Goal: Task Accomplishment & Management: Complete application form

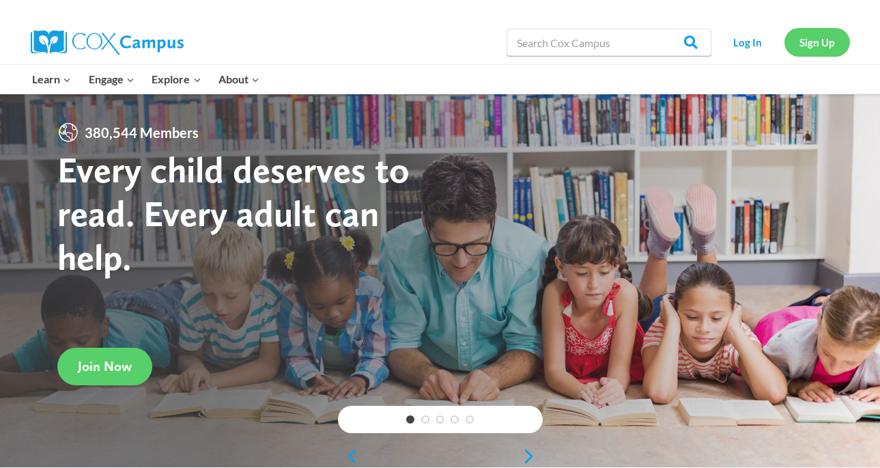
click at [824, 41] on link "Sign Up" at bounding box center [818, 42] width 66 height 28
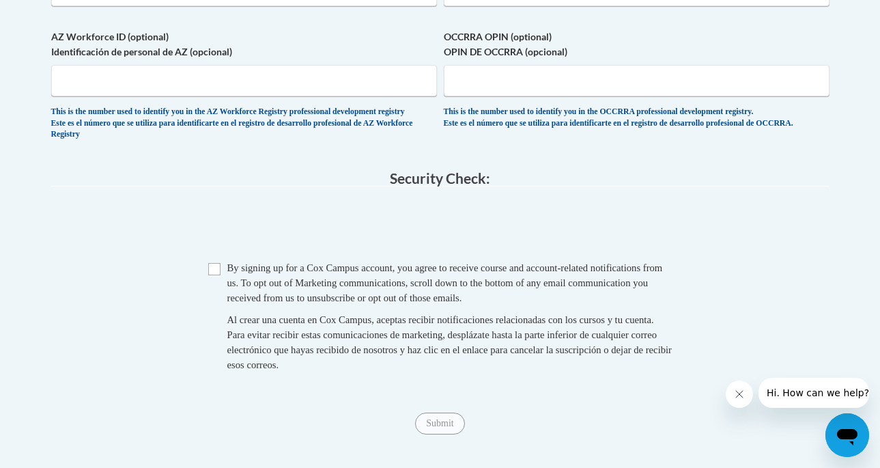
scroll to position [942, 0]
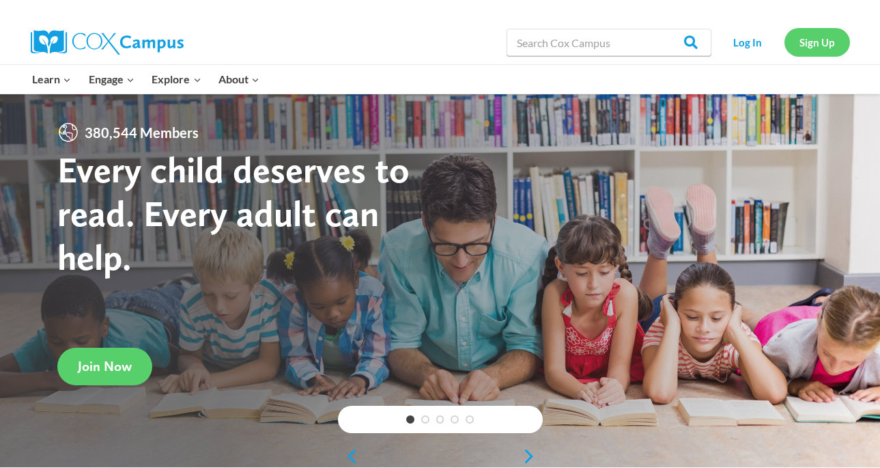
click at [811, 40] on link "Sign Up" at bounding box center [818, 42] width 66 height 28
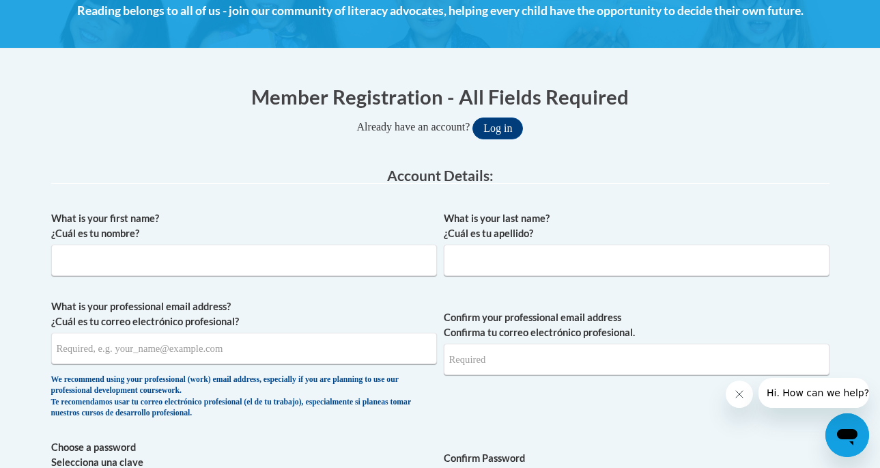
scroll to position [216, 0]
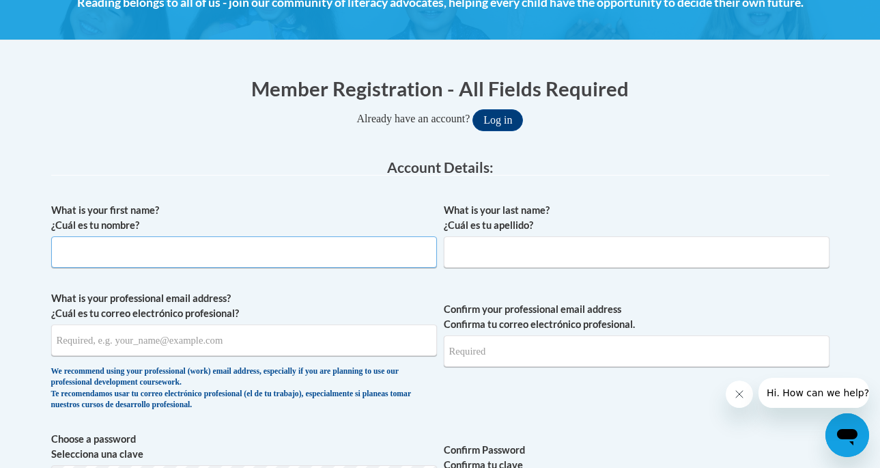
click at [236, 246] on input "What is your first name? ¿Cuál es tu nombre?" at bounding box center [244, 251] width 386 height 31
type input "[PERSON_NAME]"
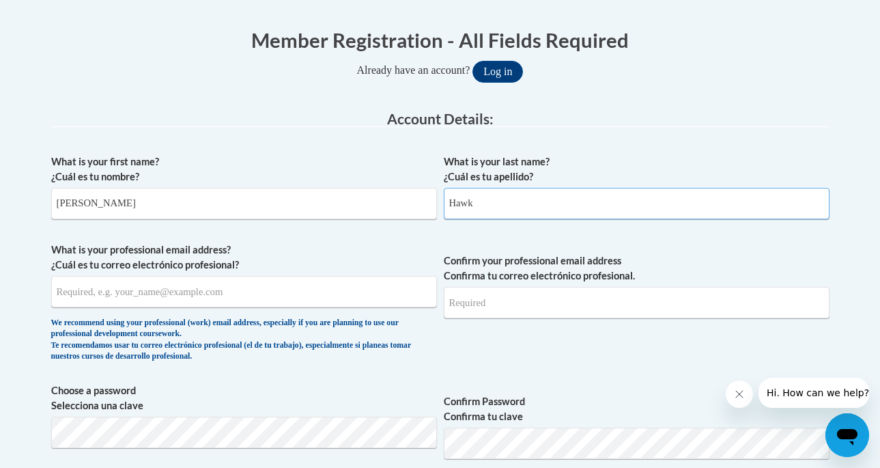
scroll to position [320, 0]
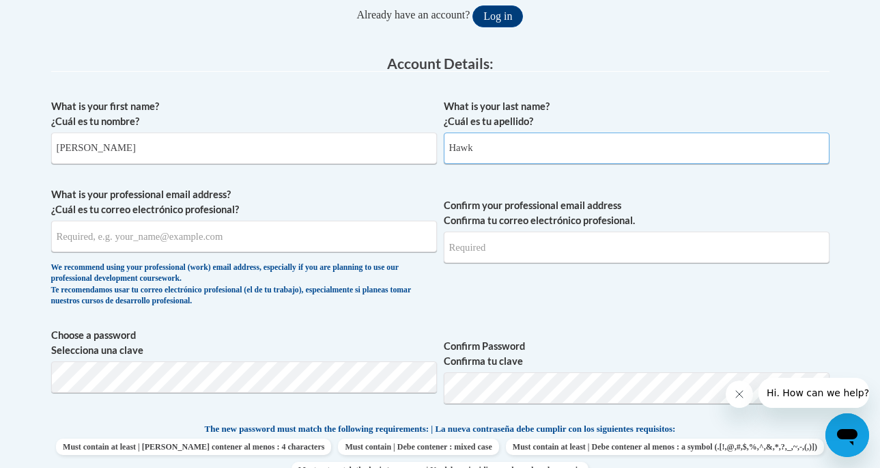
type input "Hawk"
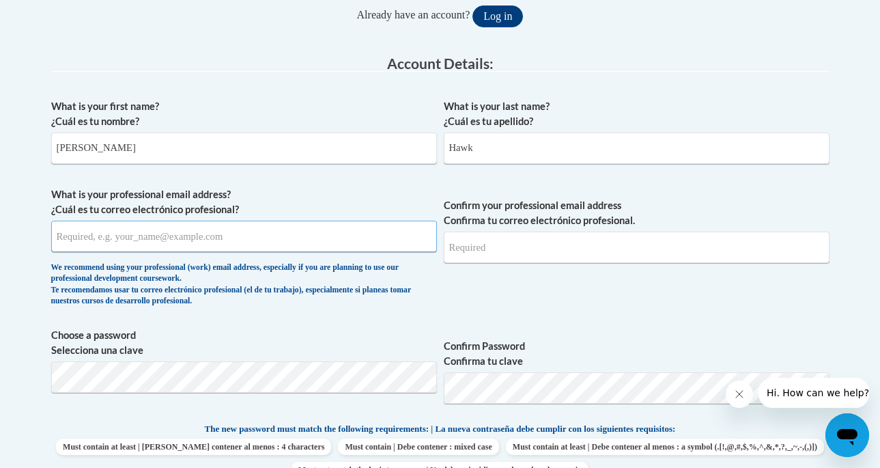
click at [90, 240] on input "What is your professional email address? ¿Cuál es tu correo electrónico profesi…" at bounding box center [244, 236] width 386 height 31
type input "[EMAIL_ADDRESS][DOMAIN_NAME]"
click at [521, 249] on input "Confirm your professional email address Confirma tu correo electrónico profesio…" at bounding box center [637, 247] width 386 height 31
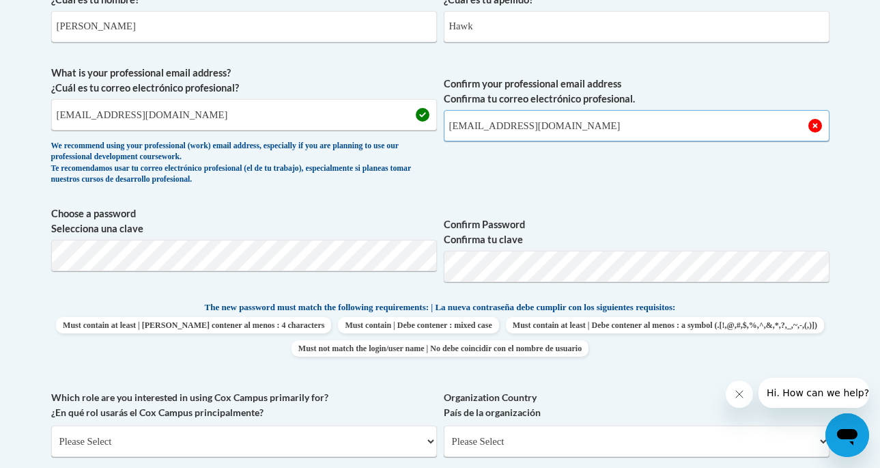
scroll to position [445, 0]
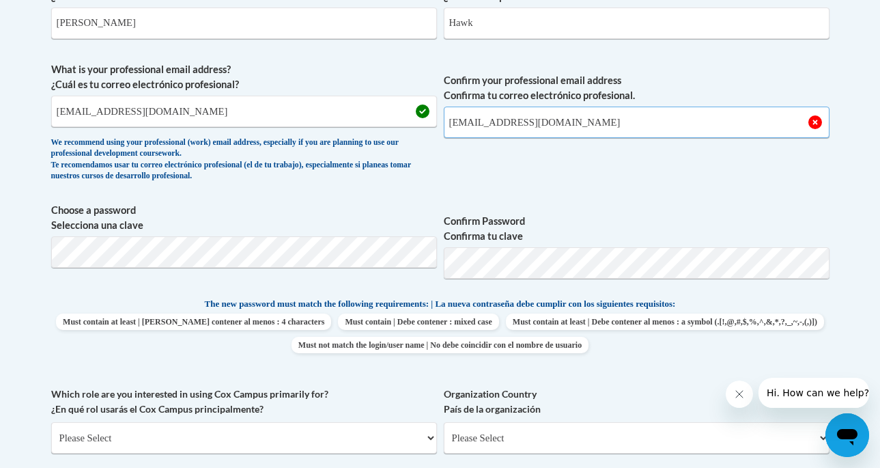
type input "[EMAIL_ADDRESS][DOMAIN_NAME]"
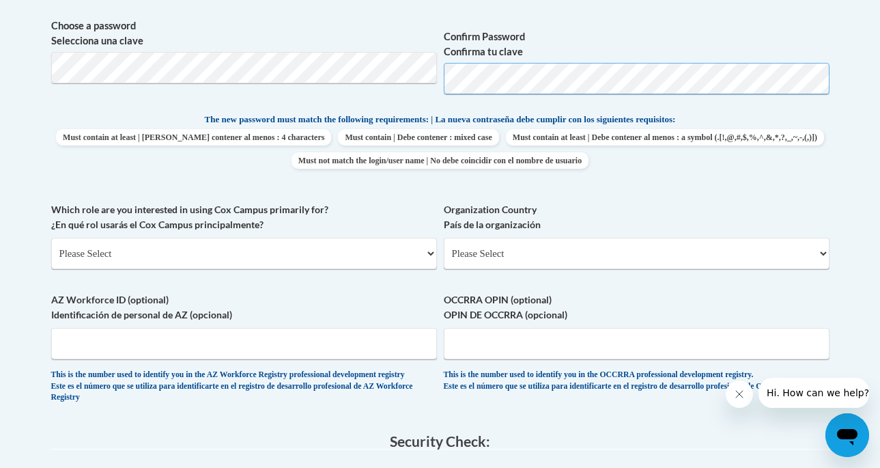
scroll to position [633, 0]
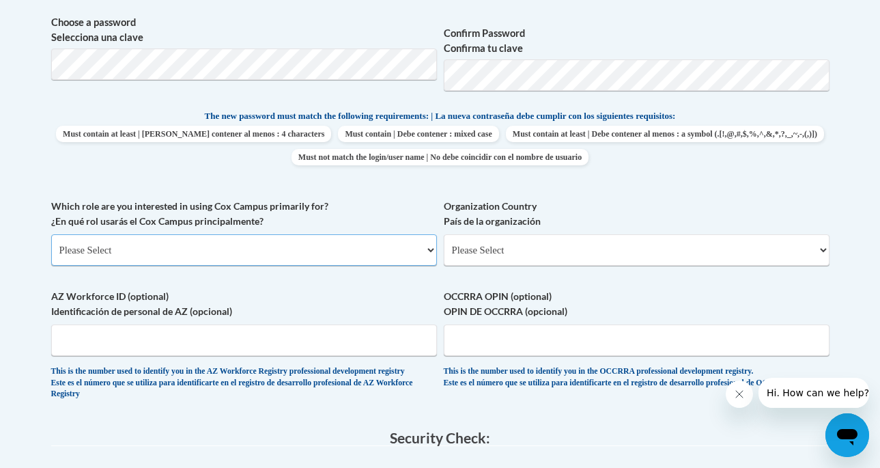
click at [416, 253] on select "Please Select College/University | Colegio/Universidad Community/Nonprofit Part…" at bounding box center [244, 249] width 386 height 31
select select "5a18ea06-2b54-4451-96f2-d152daf9eac5"
click at [51, 234] on select "Please Select College/University | Colegio/Universidad Community/Nonprofit Part…" at bounding box center [244, 249] width 386 height 31
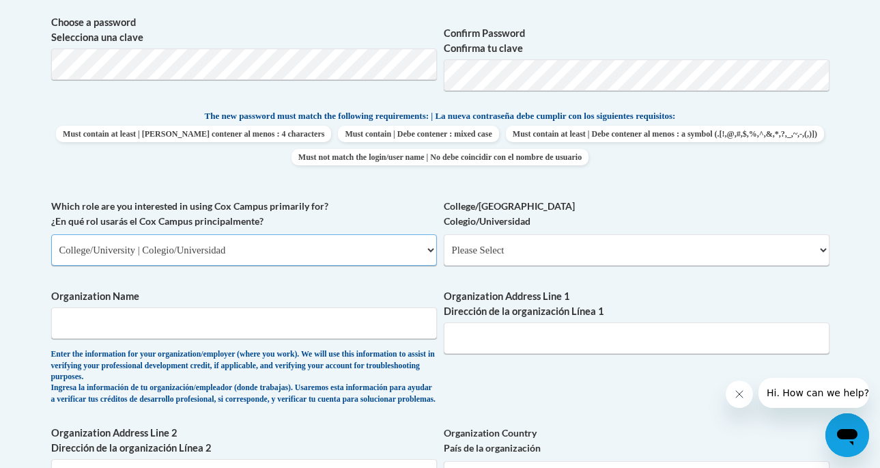
click at [430, 251] on select "Please Select College/University | Colegio/Universidad Community/Nonprofit Part…" at bounding box center [244, 249] width 386 height 31
click at [51, 234] on select "Please Select College/University | Colegio/Universidad Community/Nonprofit Part…" at bounding box center [244, 249] width 386 height 31
click at [792, 252] on select "Please Select College/University Staff | Empleado universitario College/Univers…" at bounding box center [637, 249] width 386 height 31
select select "99b32b07-cffc-426c-8bf6-0cd77760d84b"
click at [444, 234] on select "Please Select College/University Staff | Empleado universitario College/Univers…" at bounding box center [637, 249] width 386 height 31
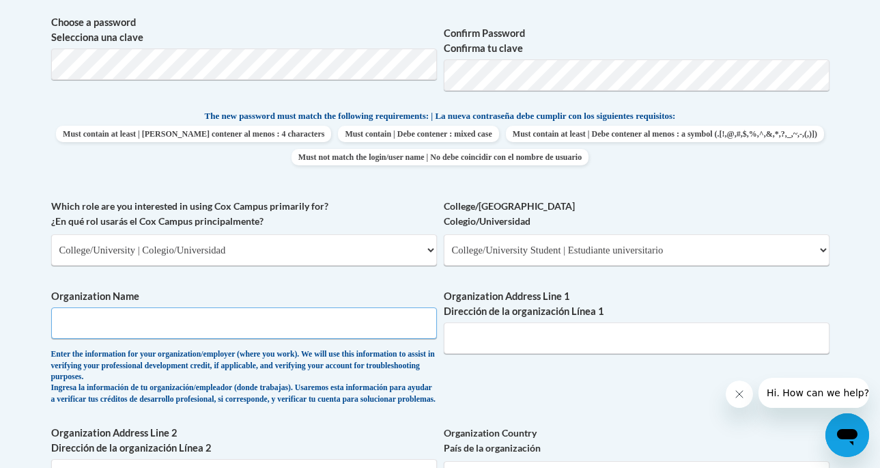
click at [221, 326] on input "Organization Name" at bounding box center [244, 322] width 386 height 31
click at [560, 344] on input "Organization Address Line 1 Dirección de la organización Línea 1" at bounding box center [637, 337] width 386 height 31
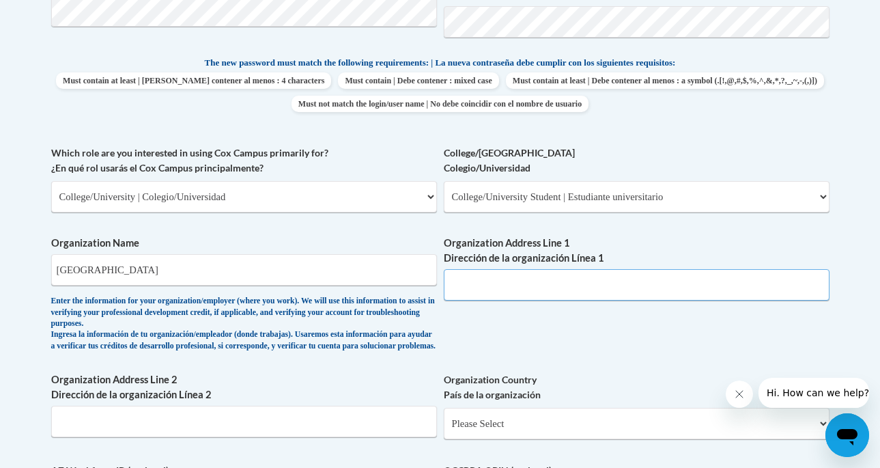
scroll to position [688, 0]
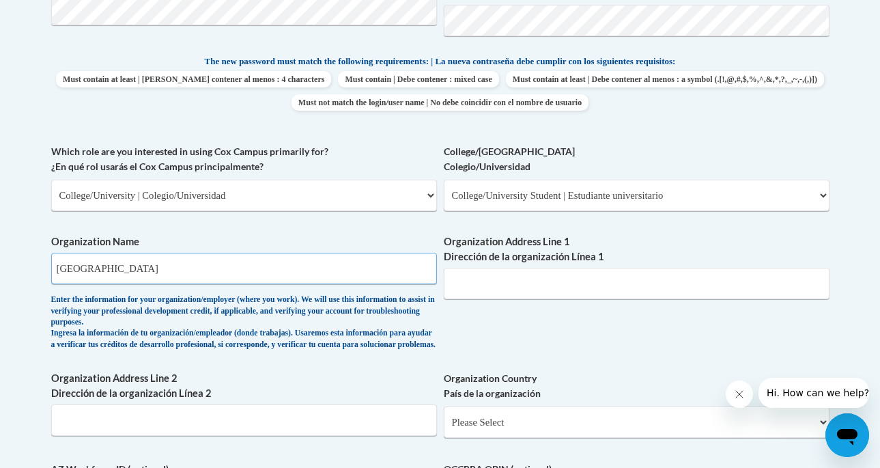
click at [98, 265] on input "[GEOGRAPHIC_DATA]" at bounding box center [244, 268] width 386 height 31
type input "[GEOGRAPHIC_DATA]"
click at [470, 283] on input "Organization Address Line 1 Dirección de la organización Línea 1" at bounding box center [637, 283] width 386 height 31
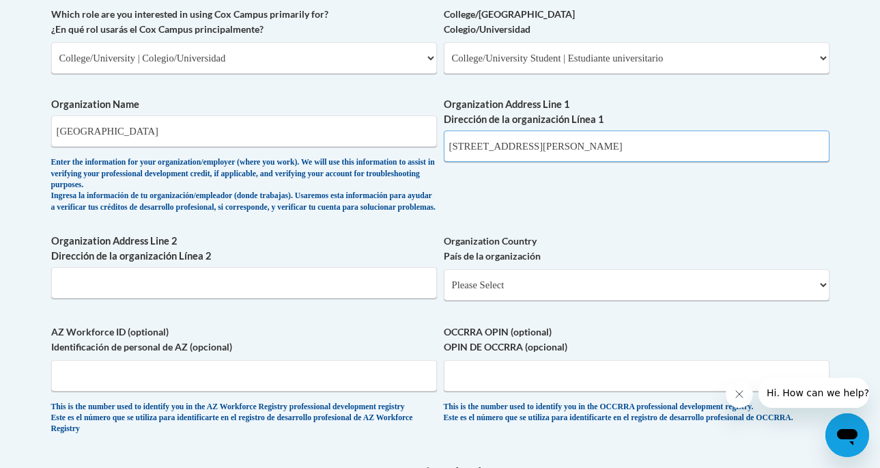
scroll to position [828, 0]
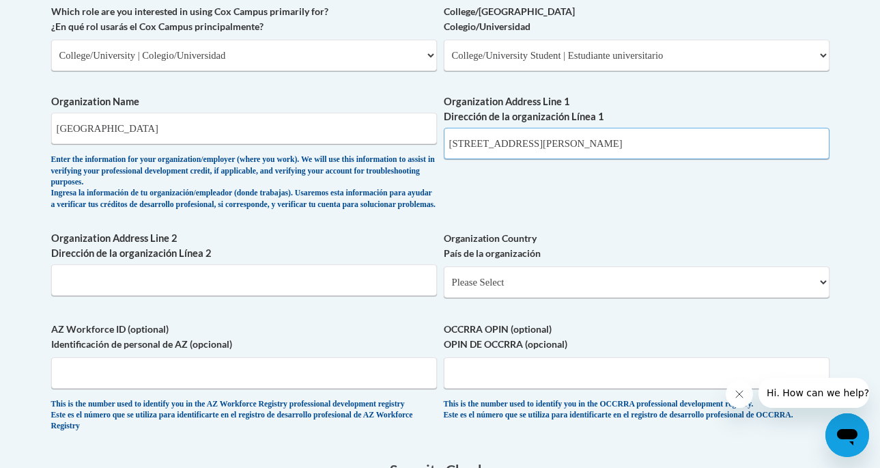
type input "[STREET_ADDRESS][PERSON_NAME]"
click at [345, 296] on input "Organization Address Line 2 Dirección de la organización Línea 2" at bounding box center [244, 279] width 386 height 31
click at [345, 296] on input "Valdosta, [GEOGRAPHIC_DATA] 31698" at bounding box center [244, 279] width 386 height 31
type input "Valdosta, [GEOGRAPHIC_DATA] 31698"
click at [546, 296] on select "Please Select [GEOGRAPHIC_DATA] | [GEOGRAPHIC_DATA] Outside of [GEOGRAPHIC_DATA…" at bounding box center [637, 281] width 386 height 31
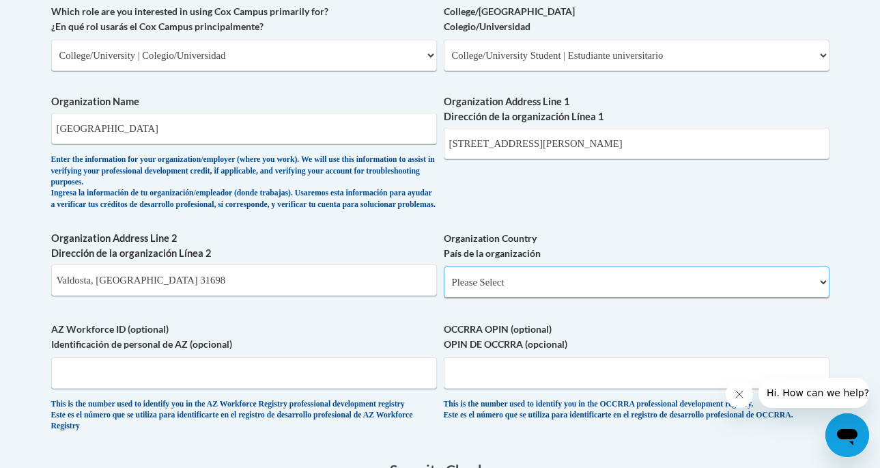
select select "ad49bcad-a171-4b2e-b99c-48b446064914"
click at [444, 277] on select "Please Select [GEOGRAPHIC_DATA] | [GEOGRAPHIC_DATA] Outside of [GEOGRAPHIC_DATA…" at bounding box center [637, 281] width 386 height 31
select select
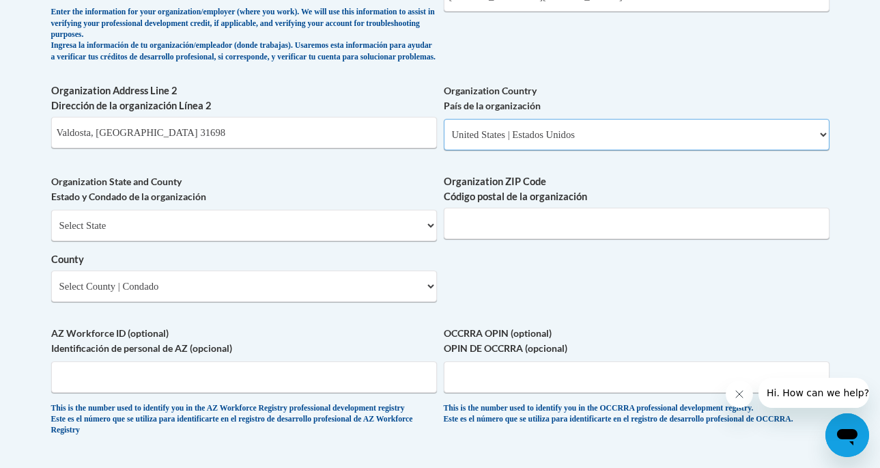
scroll to position [976, 0]
click at [348, 240] on select "Select State [US_STATE] [US_STATE] [US_STATE] [US_STATE] [US_STATE] [US_STATE] …" at bounding box center [244, 224] width 386 height 31
select select "[US_STATE]"
click at [51, 220] on select "Select State [US_STATE] [US_STATE] [US_STATE] [US_STATE] [US_STATE] [US_STATE] …" at bounding box center [244, 224] width 386 height 31
click at [362, 290] on select "Select County Appling [PERSON_NAME] [PERSON_NAME] [PERSON_NAME] [PERSON_NAME] B…" at bounding box center [244, 285] width 386 height 31
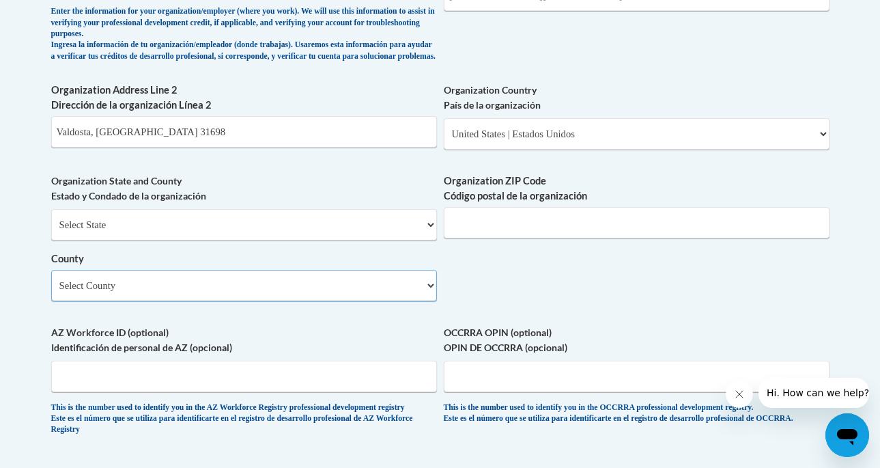
select select "Lowndes"
click at [51, 281] on select "Select County Appling [PERSON_NAME] [PERSON_NAME] [PERSON_NAME] [PERSON_NAME] B…" at bounding box center [244, 285] width 386 height 31
click at [607, 235] on input "Organization ZIP Code Código postal de la organización" at bounding box center [637, 222] width 386 height 31
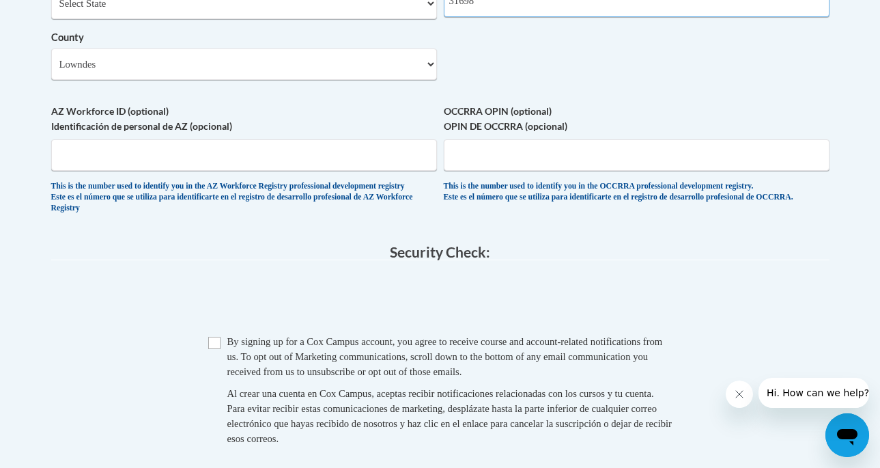
scroll to position [1201, 0]
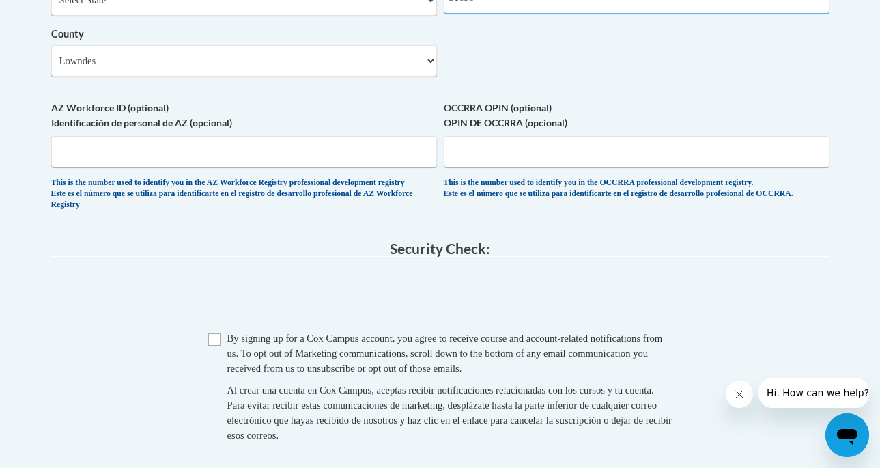
type input "31698"
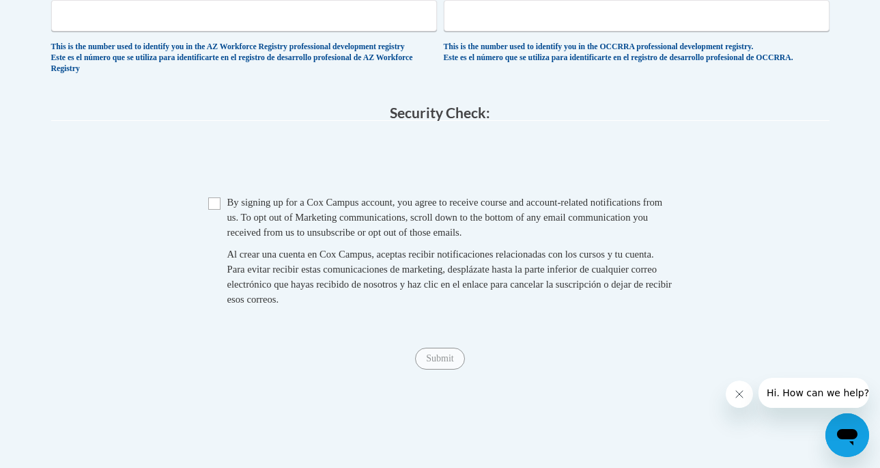
scroll to position [1340, 0]
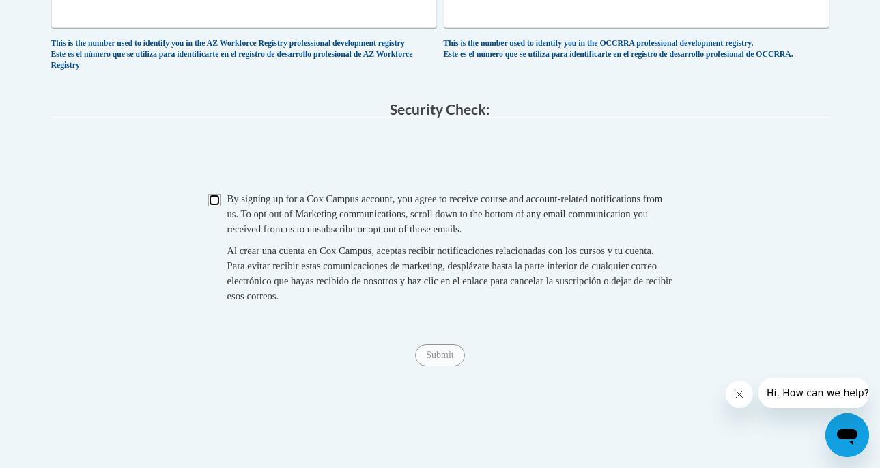
click at [213, 206] on input "Checkbox" at bounding box center [214, 200] width 12 height 12
checkbox input "true"
click at [434, 366] on input "Submit" at bounding box center [439, 355] width 49 height 22
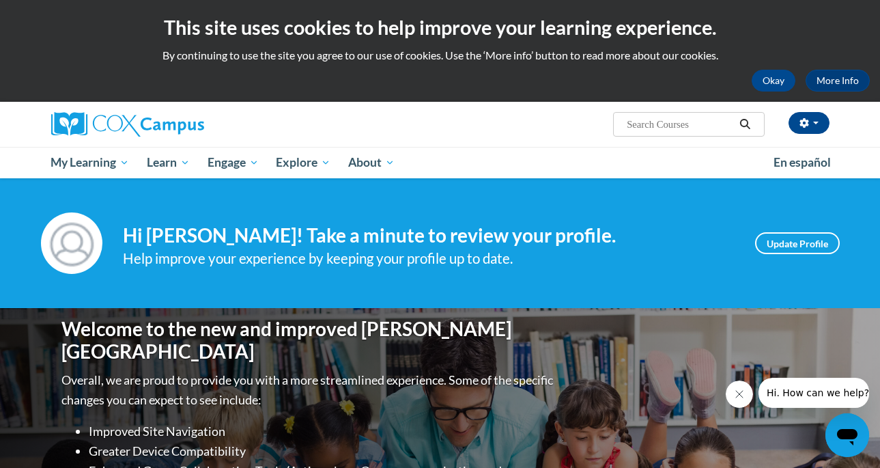
click at [664, 117] on input "Search..." at bounding box center [680, 124] width 109 height 16
type input "scarborough's reading rope"
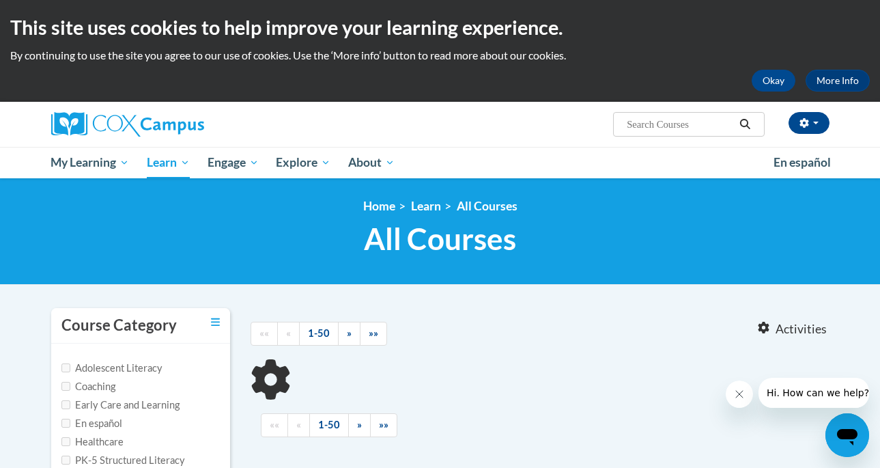
type input "scarborough's reading rope"
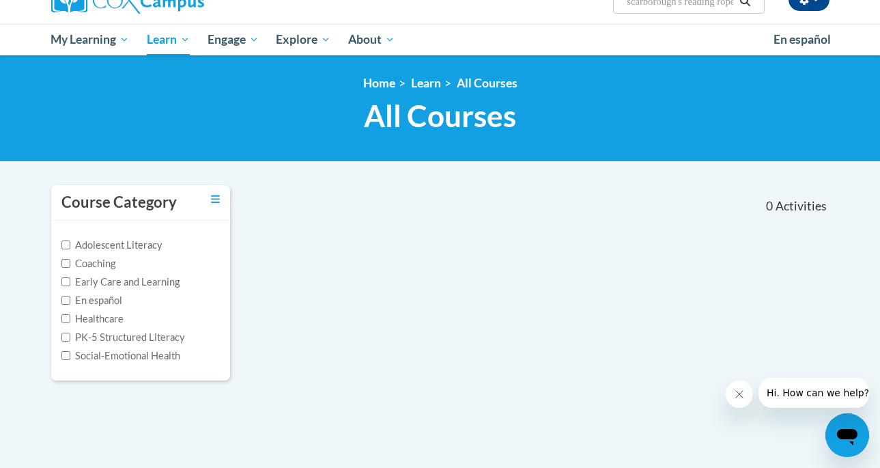
scroll to position [137, 0]
